Goal: Use online tool/utility: Utilize a website feature to perform a specific function

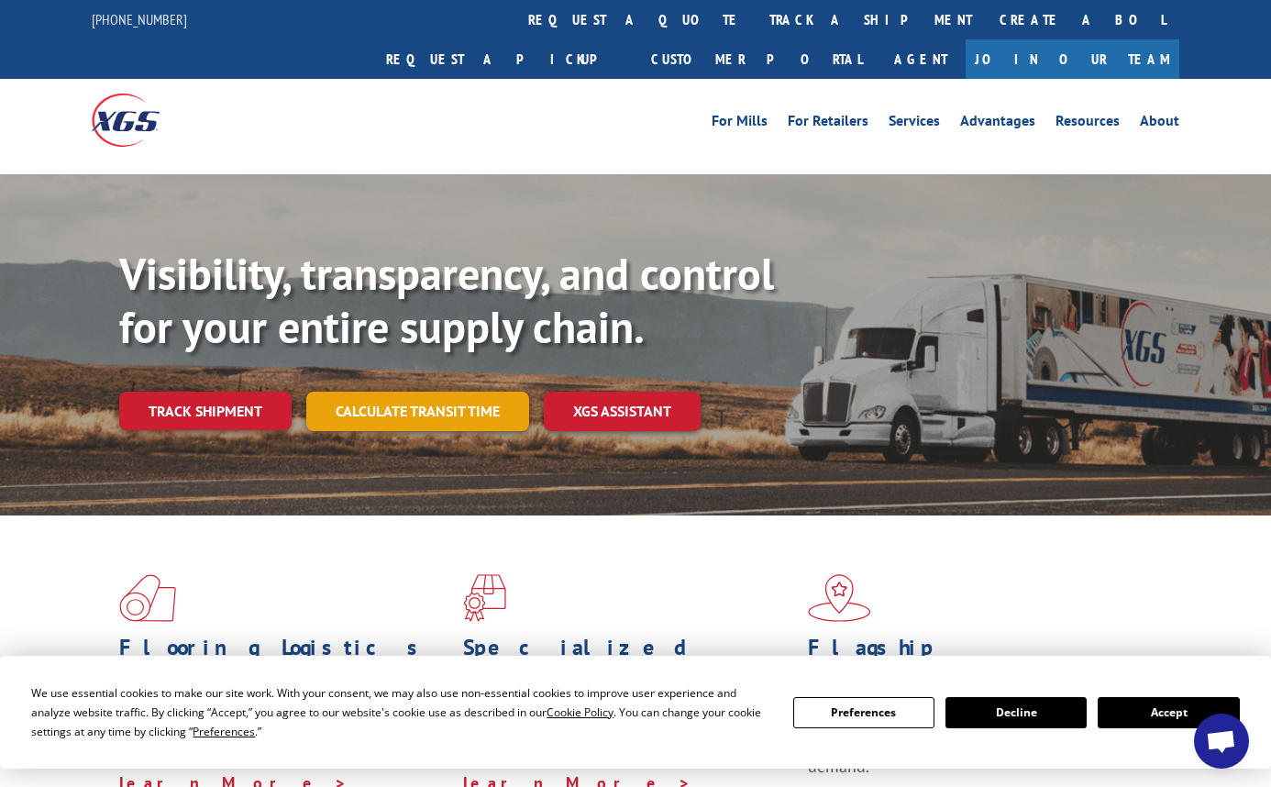
click at [413, 392] on link "Calculate transit time" at bounding box center [417, 411] width 223 height 39
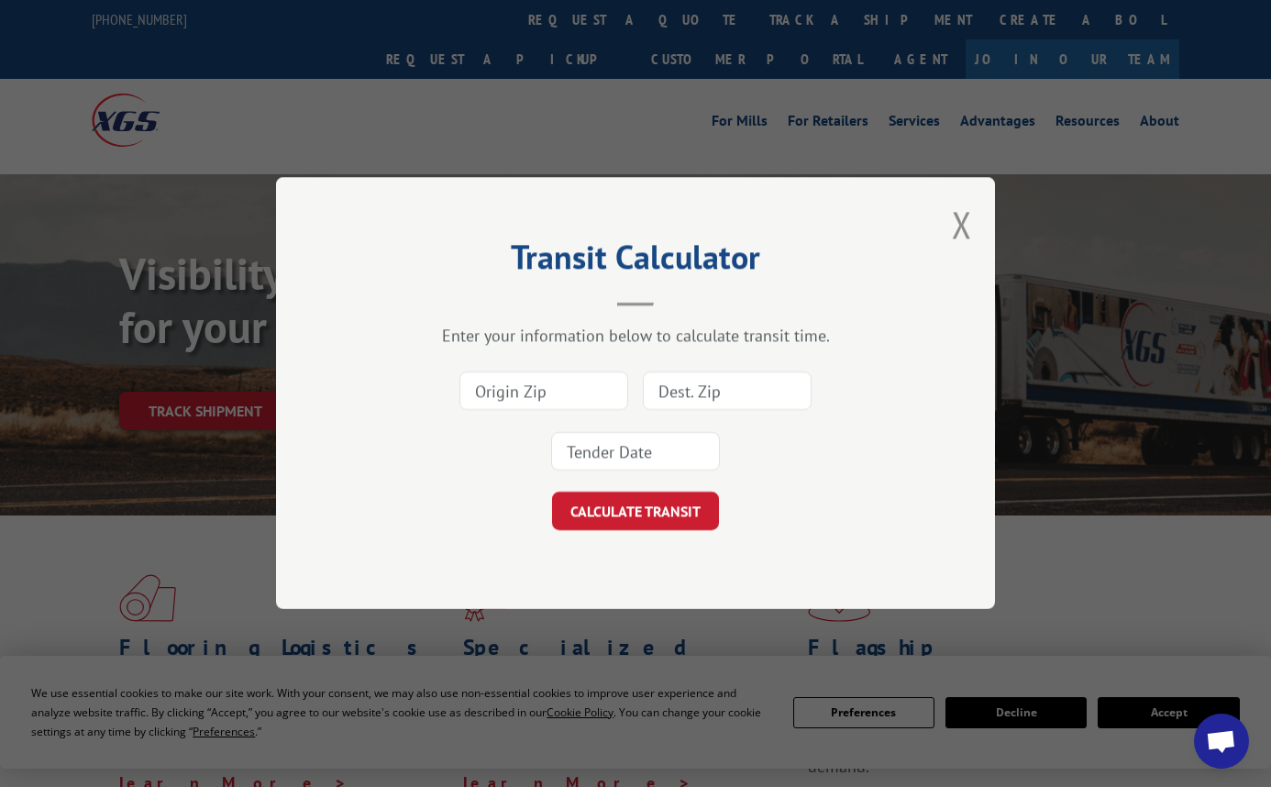
click at [676, 385] on input at bounding box center [727, 391] width 169 height 39
type input "75056"
click at [566, 385] on input at bounding box center [543, 391] width 169 height 39
type input "30701"
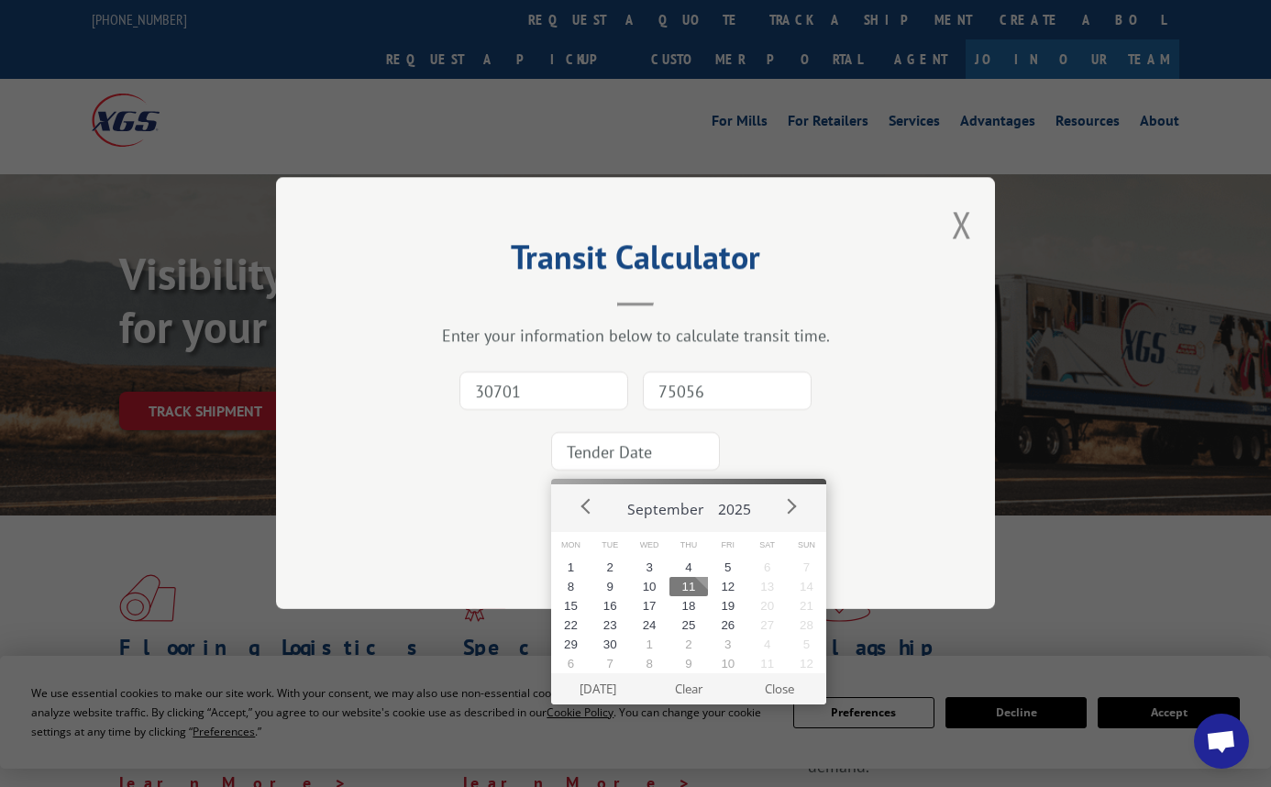
click at [581, 445] on input at bounding box center [635, 452] width 169 height 39
click at [684, 601] on button "18" at bounding box center [688, 605] width 39 height 19
type input "[DATE]"
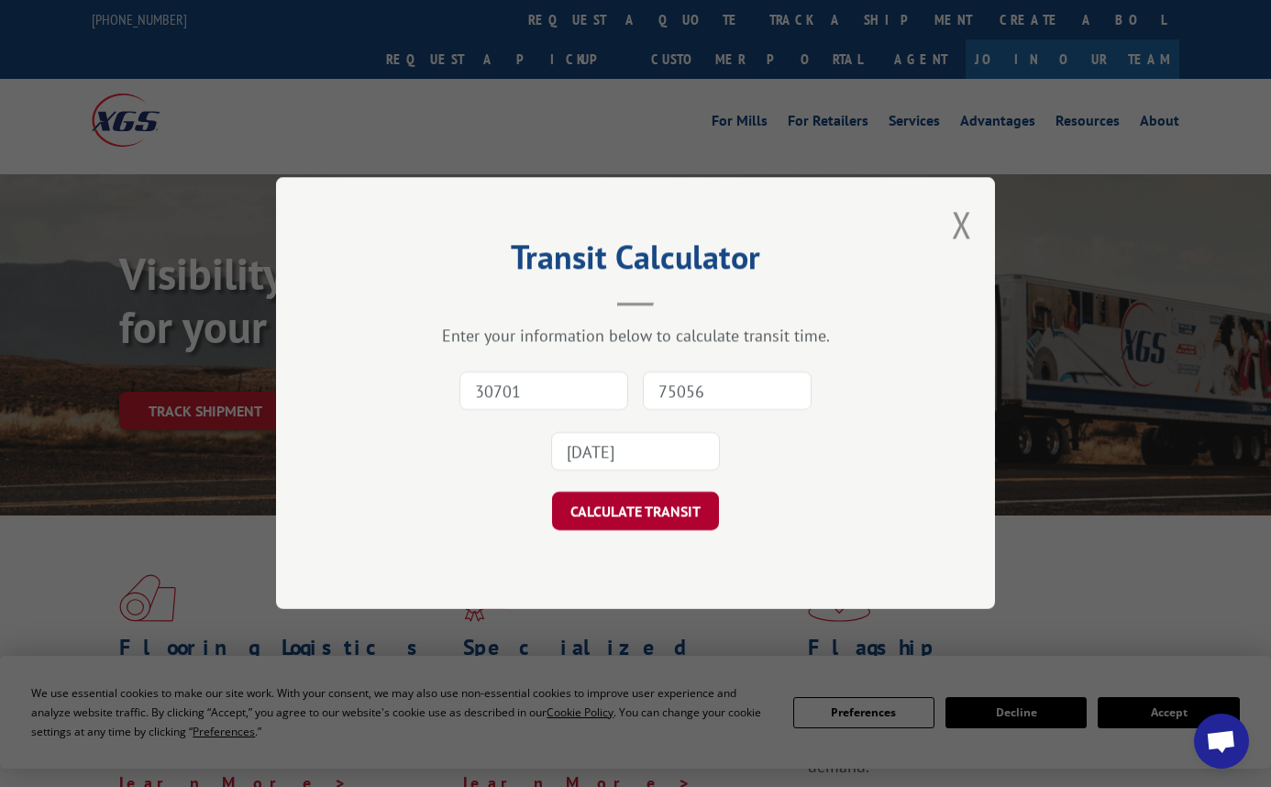
click at [615, 499] on button "CALCULATE TRANSIT" at bounding box center [635, 511] width 167 height 39
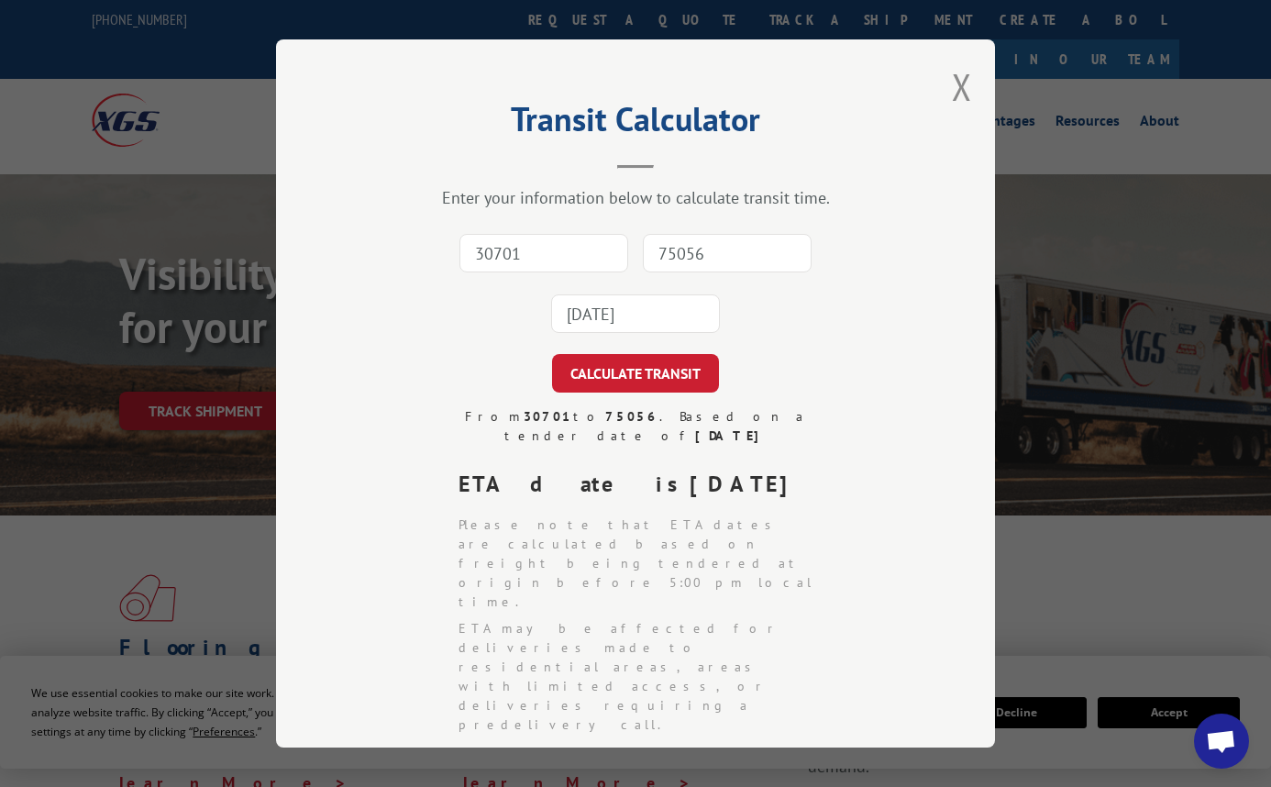
click at [654, 254] on input "75056" at bounding box center [727, 253] width 169 height 39
type input "75056"
click at [522, 243] on input "30701" at bounding box center [543, 253] width 169 height 39
type input "30701"
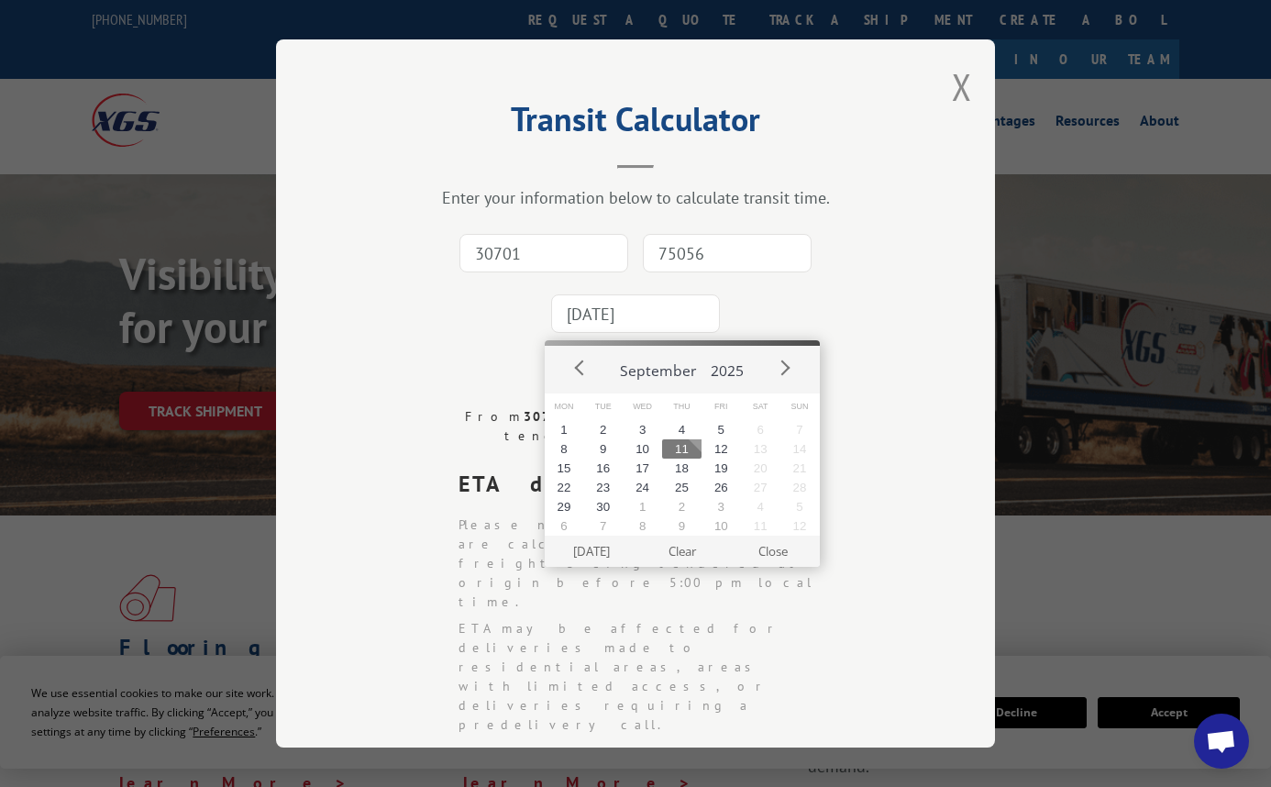
click at [662, 316] on input "[DATE]" at bounding box center [635, 313] width 169 height 39
click at [716, 467] on button "19" at bounding box center [720, 467] width 39 height 19
type input "[DATE]"
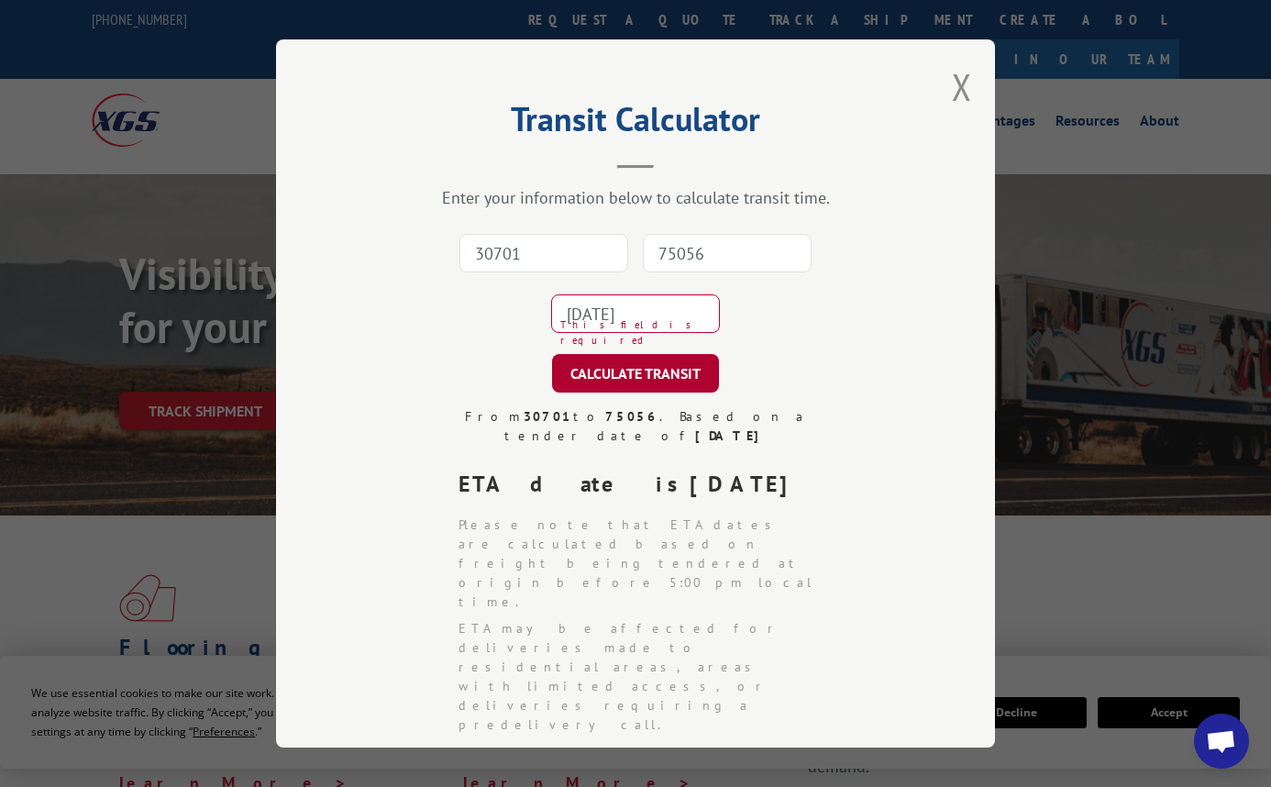
click at [635, 378] on button "CALCULATE TRANSIT" at bounding box center [635, 373] width 167 height 39
